Goal: Information Seeking & Learning: Find specific page/section

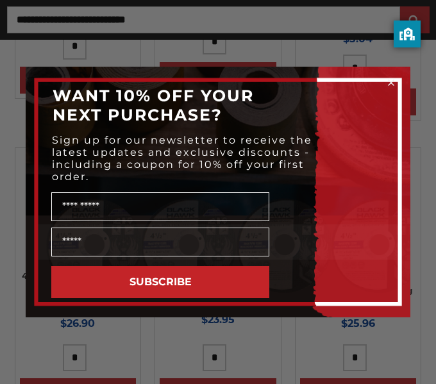
scroll to position [1466, 0]
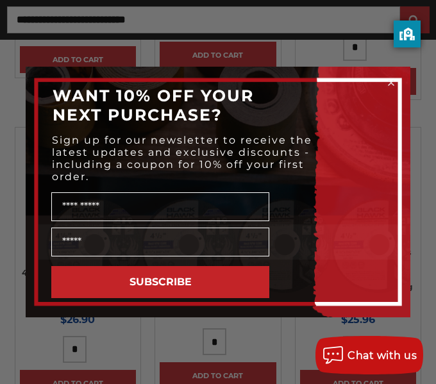
click at [392, 85] on icon "Close dialog" at bounding box center [391, 82] width 5 height 5
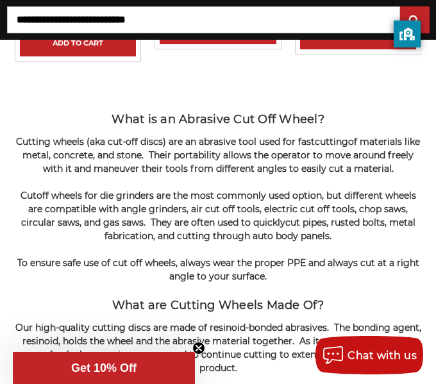
scroll to position [3913, 0]
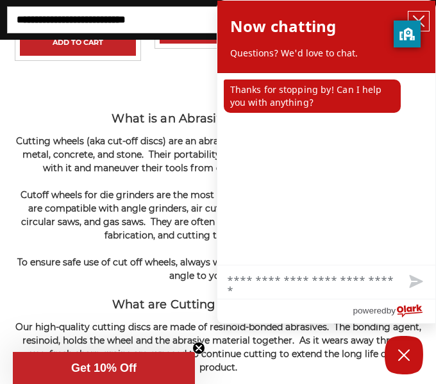
click at [424, 12] on button "close chatbox" at bounding box center [418, 21] width 21 height 19
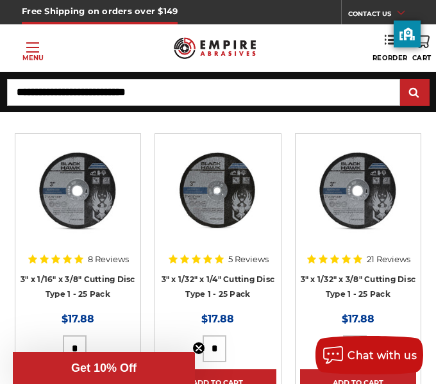
scroll to position [546, 0]
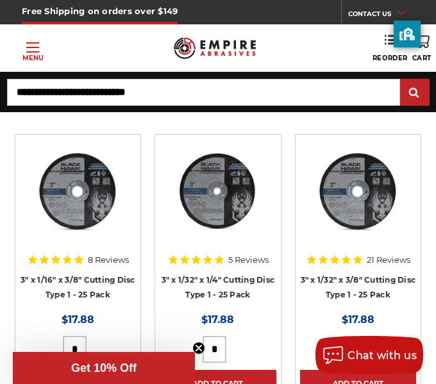
click at [81, 185] on img at bounding box center [77, 190] width 103 height 103
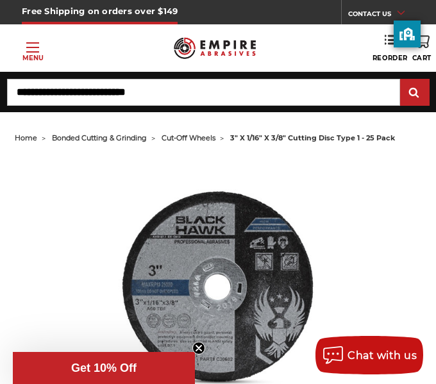
click at [188, 100] on input "Search" at bounding box center [203, 92] width 393 height 27
type input "*"
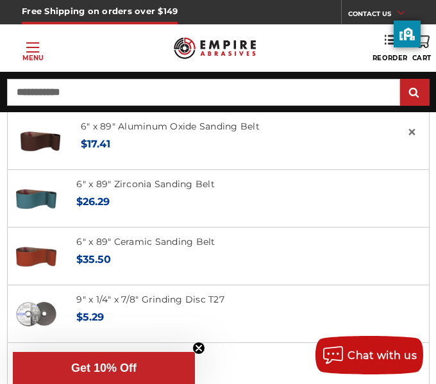
type input "**********"
click at [402, 80] on input "submit" at bounding box center [415, 93] width 26 height 26
